Goal: Task Accomplishment & Management: Manage account settings

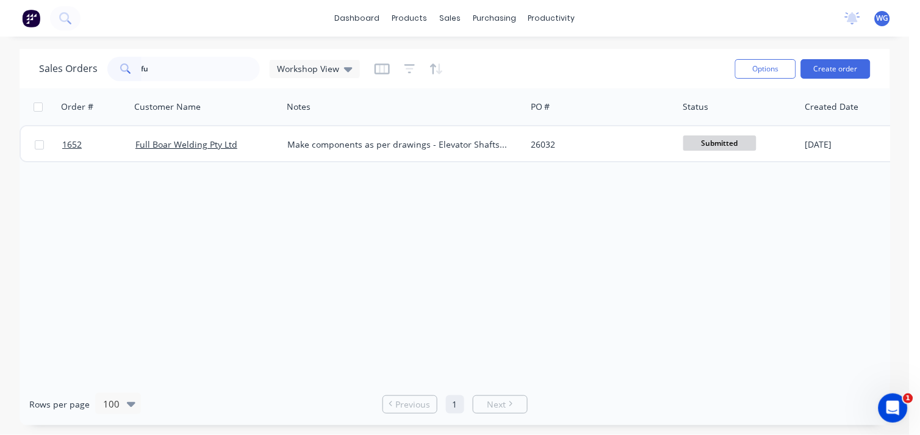
type input "f"
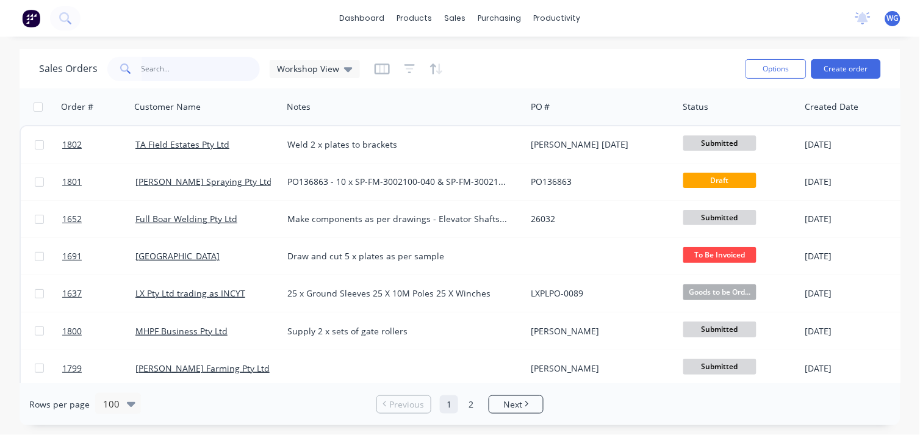
click at [186, 62] on input "text" at bounding box center [200, 69] width 119 height 24
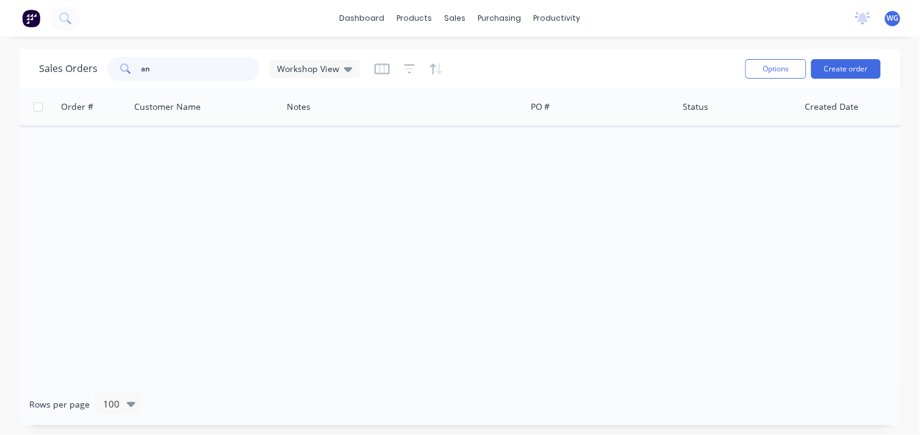
type input "a"
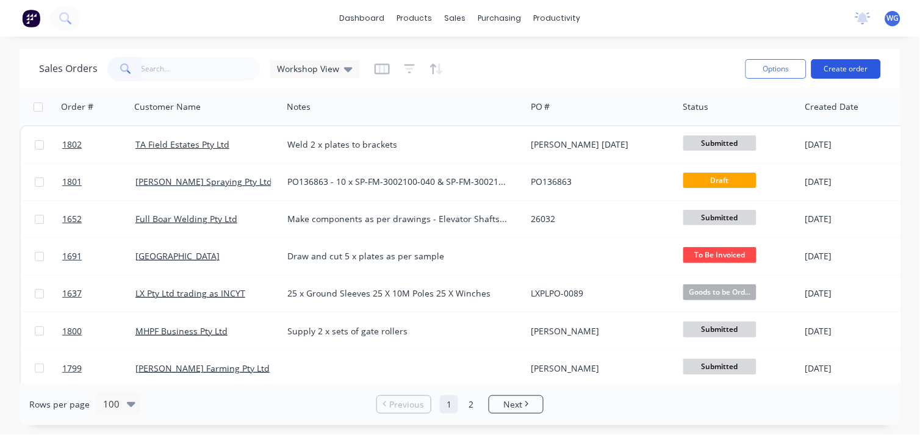
click at [851, 70] on button "Create order" at bounding box center [846, 69] width 70 height 20
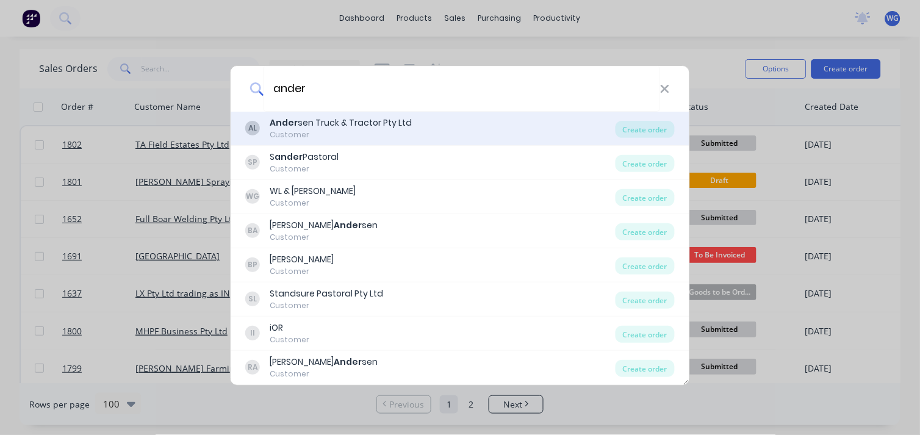
type input "ander"
click at [296, 123] on div "Ander sen Truck & Tractor Pty Ltd" at bounding box center [341, 122] width 142 height 13
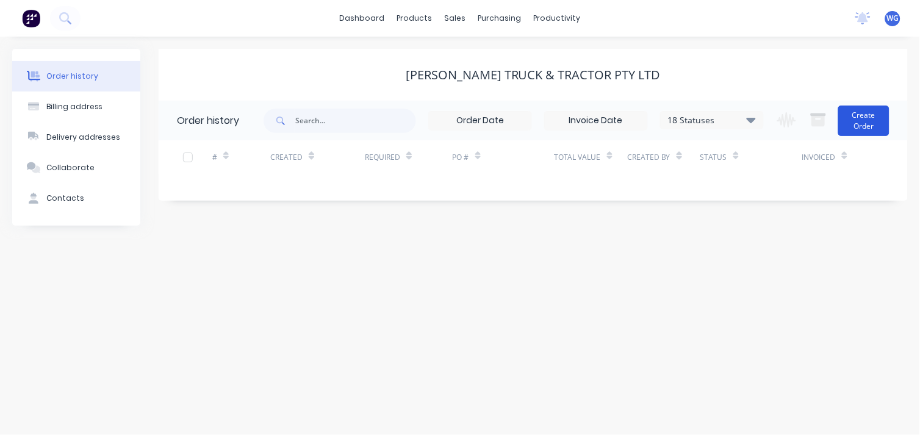
click at [856, 121] on button "Create Order" at bounding box center [863, 121] width 51 height 30
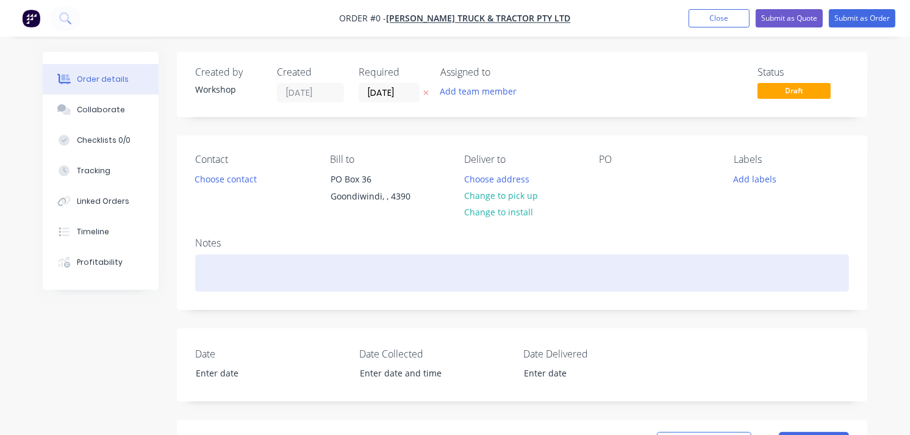
click at [241, 267] on div at bounding box center [522, 272] width 654 height 37
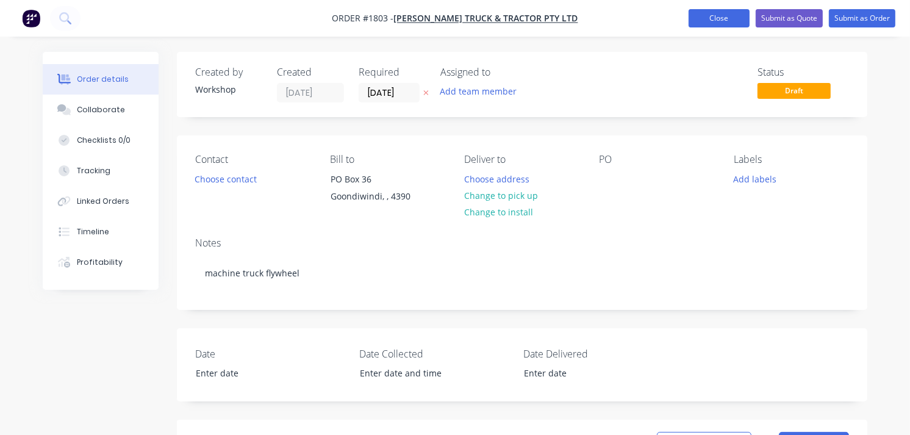
click at [702, 20] on button "Close" at bounding box center [718, 18] width 61 height 18
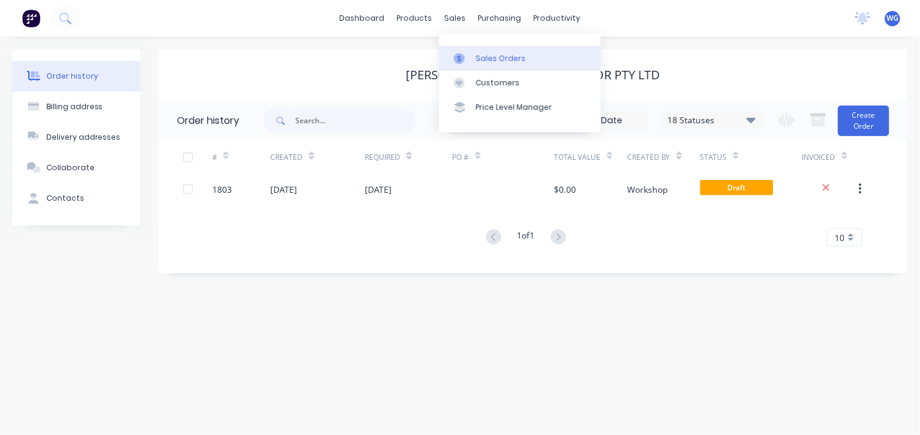
click at [464, 57] on icon at bounding box center [459, 58] width 11 height 11
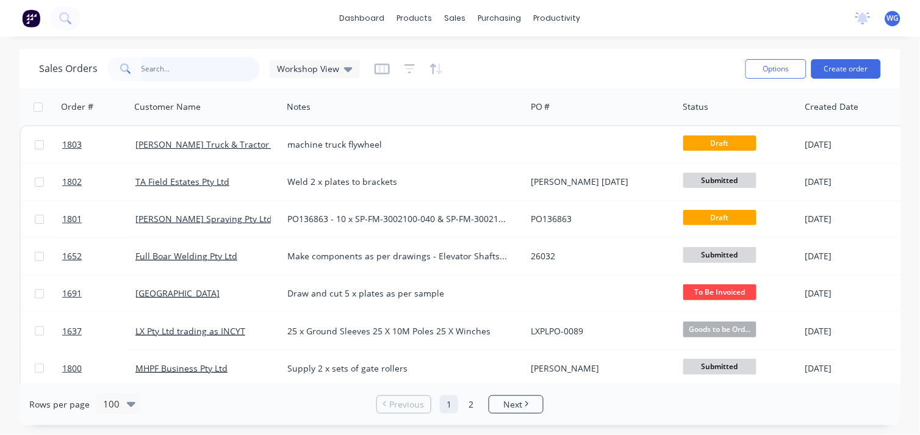
click at [163, 65] on input "text" at bounding box center [200, 69] width 119 height 24
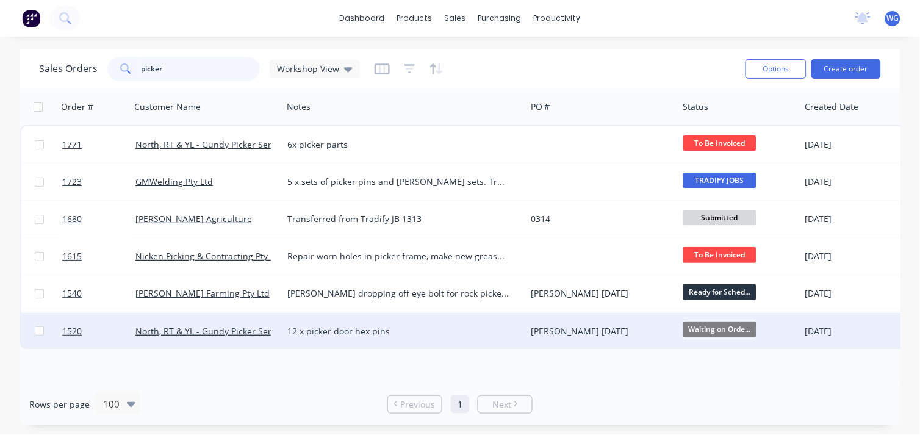
type input "picker"
click at [279, 325] on div "North, RT & YL - Gundy Picker Services" at bounding box center [207, 331] width 152 height 37
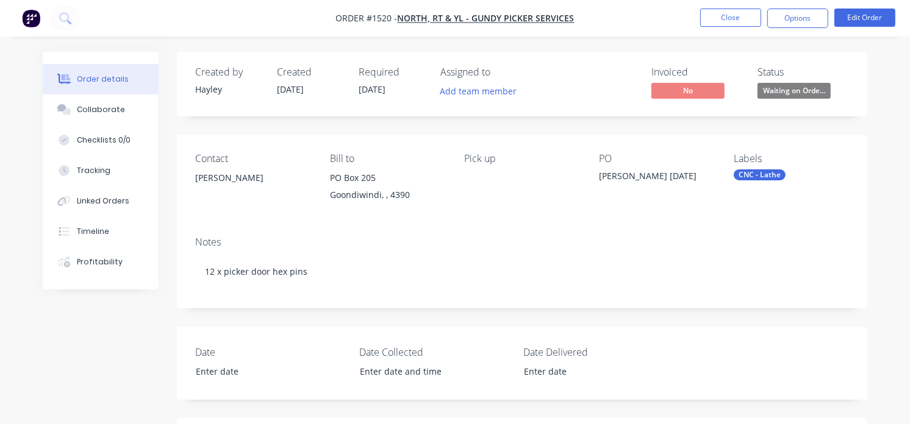
scroll to position [331, 0]
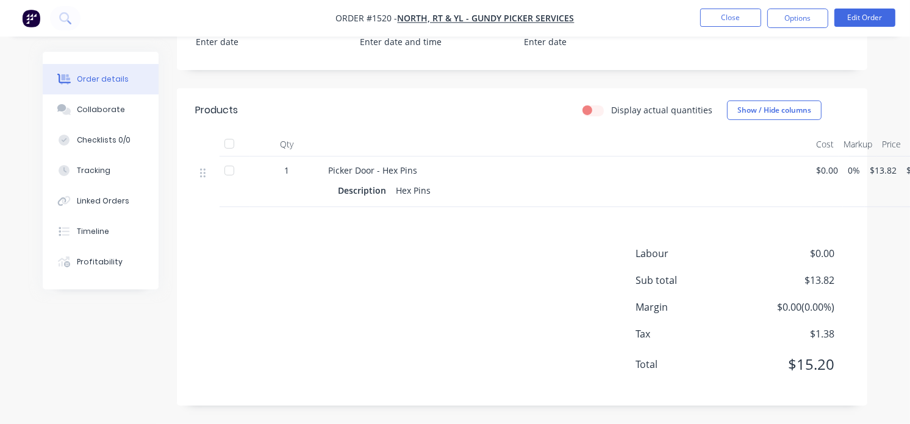
click at [285, 172] on span "1" at bounding box center [286, 170] width 5 height 13
click at [297, 168] on div "1" at bounding box center [286, 170] width 63 height 13
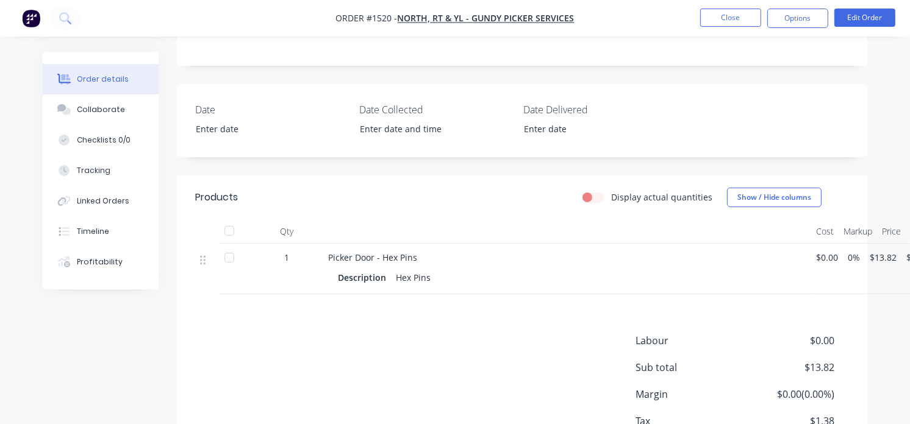
scroll to position [242, 0]
click at [860, 14] on button "Edit Order" at bounding box center [864, 18] width 61 height 18
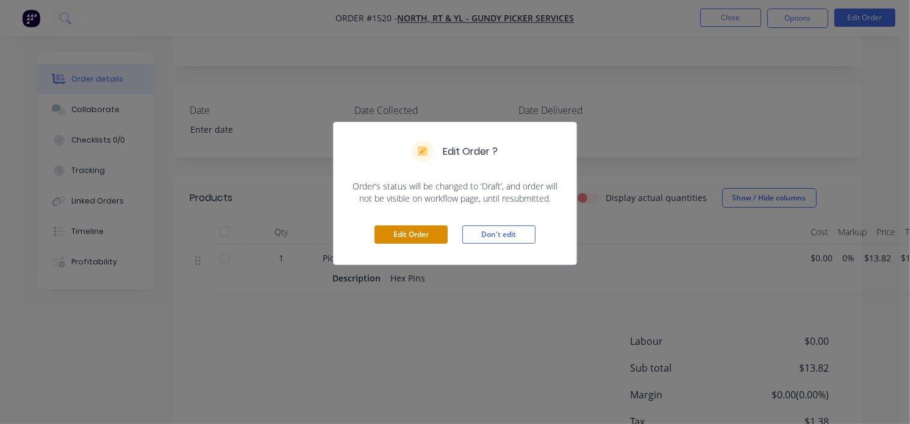
click at [423, 234] on button "Edit Order" at bounding box center [410, 235] width 73 height 18
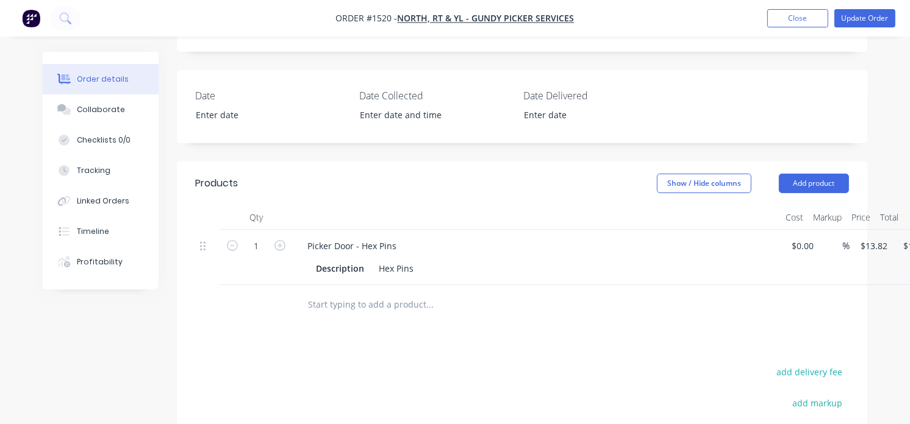
scroll to position [258, 1]
click at [258, 246] on input "1" at bounding box center [256, 246] width 32 height 18
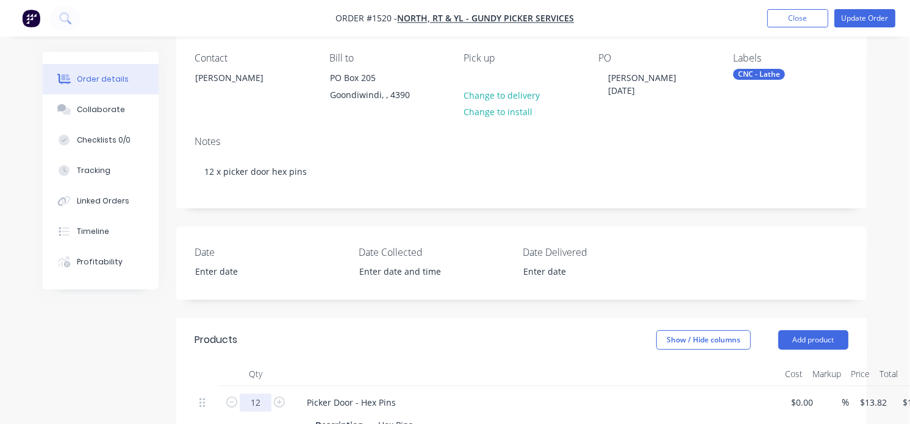
scroll to position [0, 1]
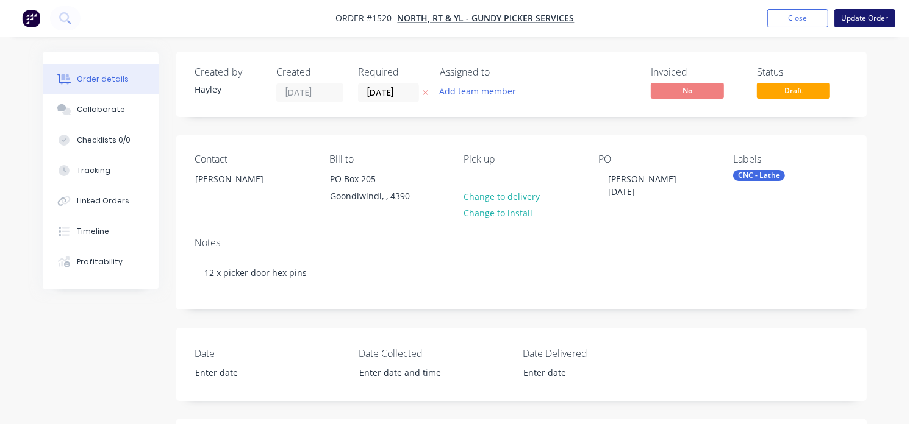
type input "12"
type input "$165.84"
click at [853, 18] on button "Update Order" at bounding box center [864, 18] width 61 height 18
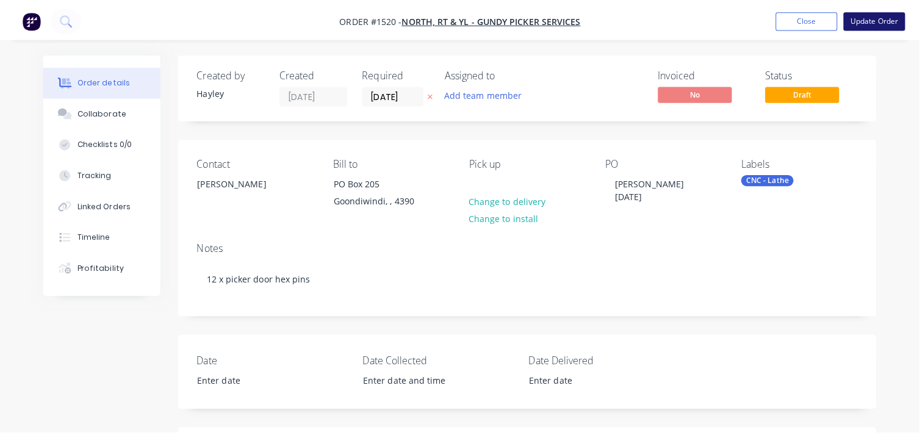
scroll to position [0, 0]
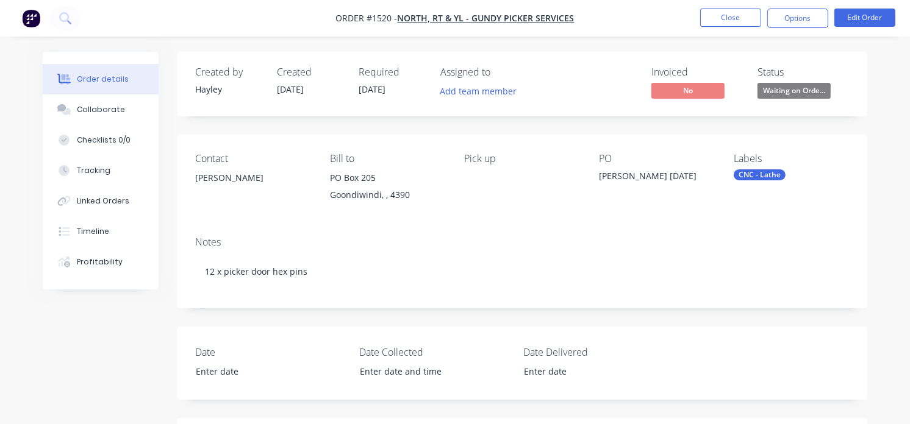
click at [781, 98] on span "Waiting on Orde..." at bounding box center [793, 90] width 73 height 15
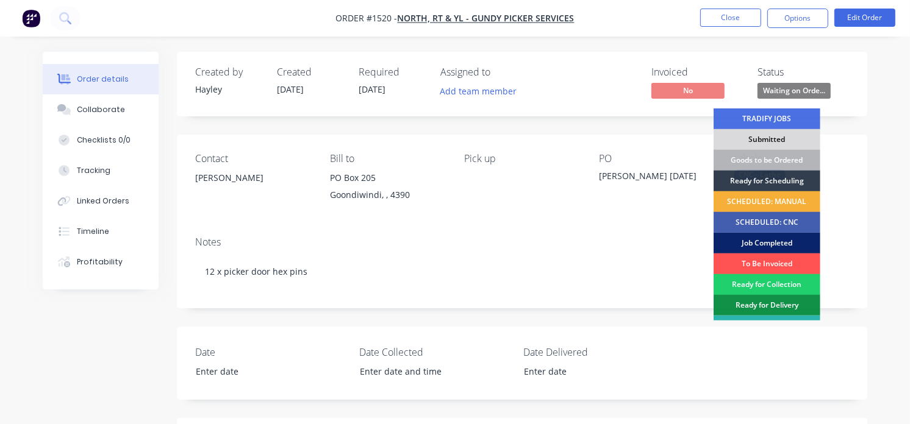
click at [755, 239] on div "Job Completed" at bounding box center [766, 243] width 107 height 21
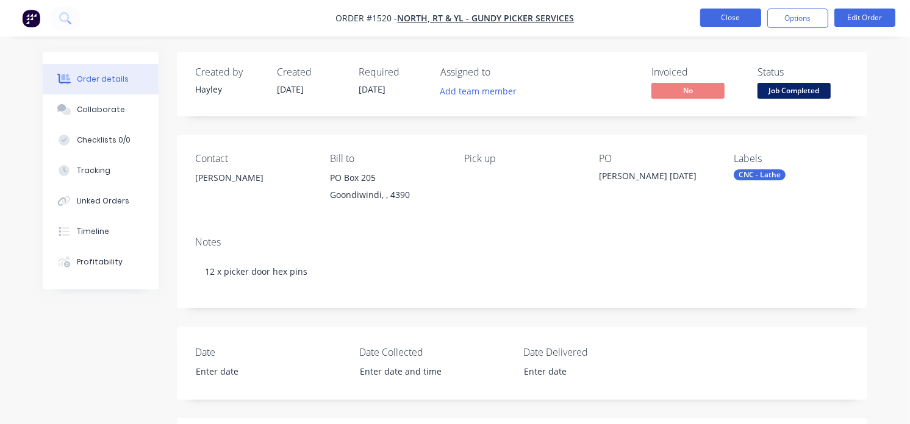
click at [745, 21] on button "Close" at bounding box center [730, 18] width 61 height 18
